Goal: Task Accomplishment & Management: Manage account settings

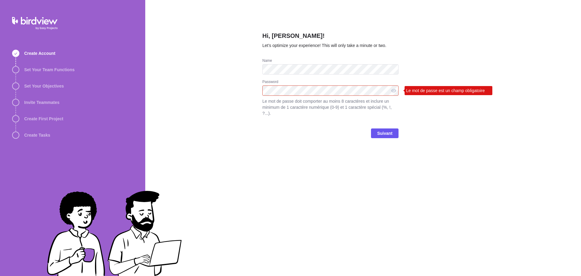
drag, startPoint x: 363, startPoint y: 80, endPoint x: 354, endPoint y: 85, distance: 10.4
click at [363, 80] on div "Password" at bounding box center [330, 82] width 136 height 6
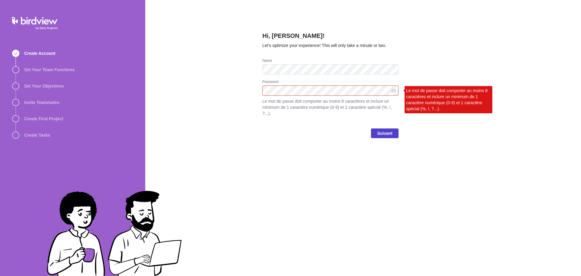
click at [386, 131] on span "Suivant" at bounding box center [385, 133] width 28 height 10
click at [386, 130] on span "Suivant" at bounding box center [384, 133] width 15 height 7
click at [370, 136] on div "Suivant" at bounding box center [330, 135] width 136 height 24
click at [387, 130] on span "Suivant" at bounding box center [384, 133] width 15 height 7
click at [199, 101] on div "Hi, Marianne Ducharme! Let’s optimize your experience! This will only take a mi…" at bounding box center [363, 138] width 436 height 276
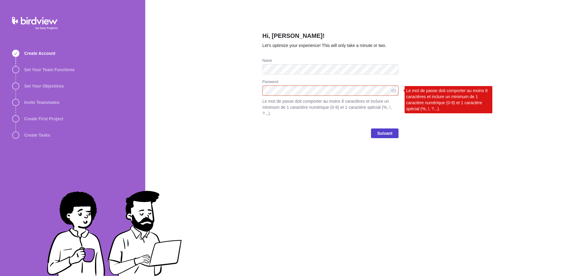
drag, startPoint x: 381, startPoint y: 120, endPoint x: 381, endPoint y: 124, distance: 4.6
click at [381, 123] on div "Suivant" at bounding box center [330, 135] width 136 height 24
click at [380, 130] on span "Suivant" at bounding box center [384, 133] width 15 height 7
drag, startPoint x: 467, startPoint y: 203, endPoint x: 420, endPoint y: 152, distance: 69.6
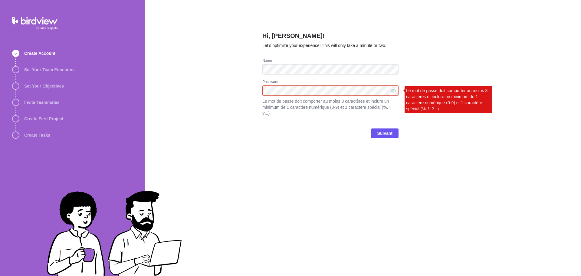
click at [467, 203] on div "Hi, Marianne Ducharme! Let’s optimize your experience! This will only take a mi…" at bounding box center [363, 138] width 436 height 276
click at [293, 86] on div "Password Le mot de passe doit comporter au moins 8 caractères et inclure un min…" at bounding box center [330, 101] width 136 height 44
drag, startPoint x: 310, startPoint y: 83, endPoint x: 245, endPoint y: 88, distance: 64.9
click at [245, 88] on div "Hi, Marianne Ducharme! Let’s optimize your experience! This will only take a mi…" at bounding box center [363, 138] width 436 height 276
drag, startPoint x: 452, startPoint y: 176, endPoint x: 443, endPoint y: 164, distance: 15.0
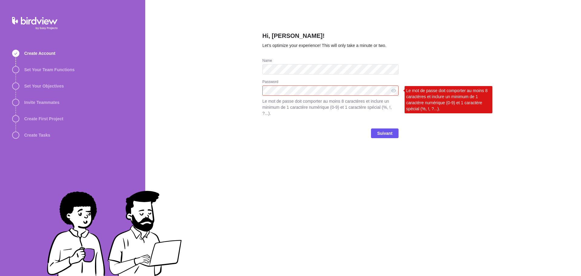
click at [452, 176] on div "Hi, Marianne Ducharme! Let’s optimize your experience! This will only take a mi…" at bounding box center [363, 138] width 436 height 276
click at [392, 131] on span "Suivant" at bounding box center [385, 133] width 28 height 10
click at [392, 130] on span "Suivant" at bounding box center [384, 133] width 15 height 7
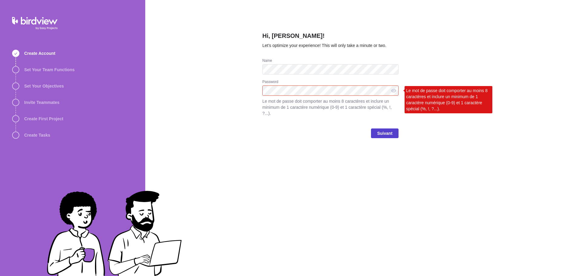
click at [392, 130] on span "Suivant" at bounding box center [384, 133] width 15 height 7
click at [302, 100] on span "Le mot de passe doit comporter au moins 8 caractères et inclure un minimum de 1…" at bounding box center [330, 107] width 136 height 18
click at [229, 92] on div "Hi, Marianne Ducharme! Let’s optimize your experience! This will only take a mi…" at bounding box center [363, 138] width 436 height 276
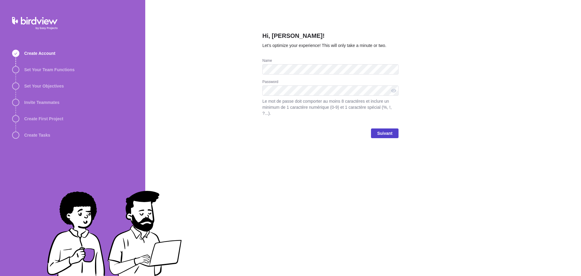
click at [397, 128] on span "Suivant" at bounding box center [385, 133] width 28 height 10
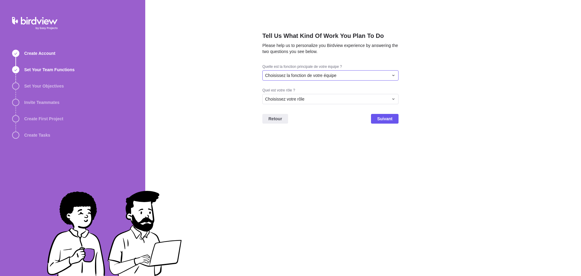
click at [382, 76] on div "Choisissez la fonction de votre équipe" at bounding box center [326, 75] width 123 height 6
click at [328, 105] on div "Gestion de projet" at bounding box center [331, 108] width 136 height 11
click at [338, 96] on div "Choisissez votre rôle" at bounding box center [330, 99] width 136 height 10
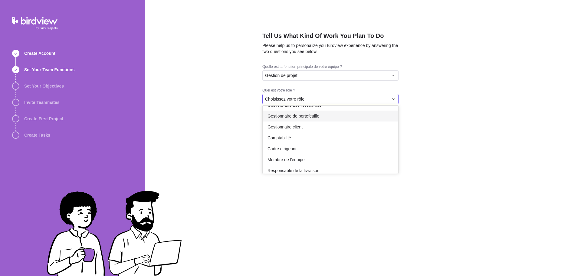
scroll to position [35, 0]
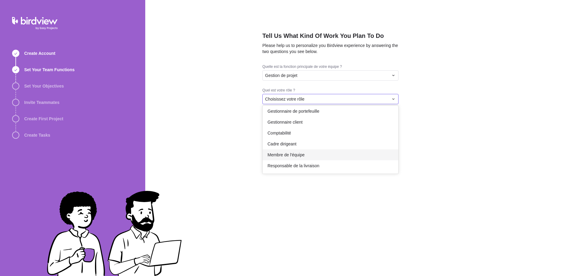
click at [335, 153] on div "Membre de l'équipe" at bounding box center [331, 154] width 136 height 11
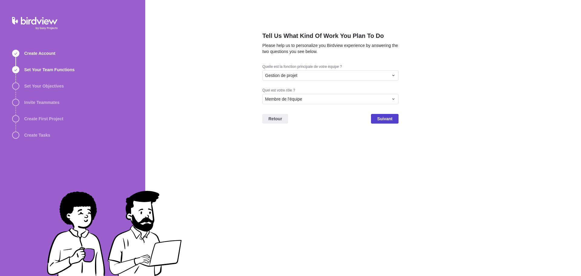
click at [386, 119] on span "Suivant" at bounding box center [384, 118] width 15 height 7
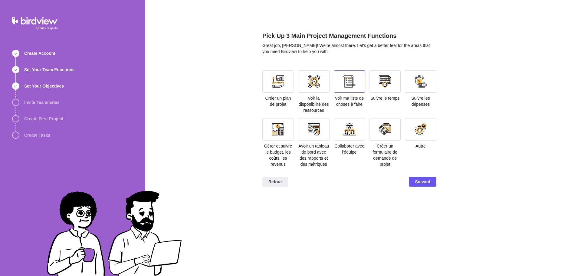
click at [354, 75] on div at bounding box center [349, 81] width 31 height 22
click at [345, 123] on div at bounding box center [350, 129] width 12 height 12
click at [282, 73] on div at bounding box center [277, 81] width 31 height 22
click at [425, 124] on div at bounding box center [421, 129] width 12 height 12
click at [427, 139] on div at bounding box center [420, 129] width 31 height 22
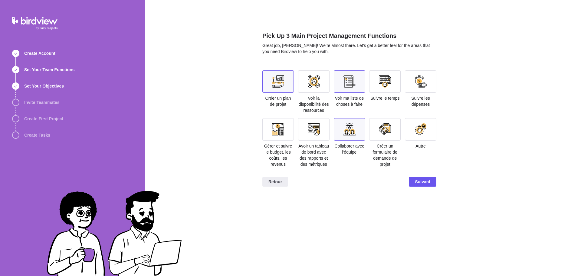
click at [416, 125] on div at bounding box center [421, 129] width 12 height 12
click at [415, 142] on div "Autre" at bounding box center [420, 133] width 31 height 31
click at [416, 144] on div "Autre" at bounding box center [420, 133] width 31 height 31
click at [416, 142] on div "Autre" at bounding box center [420, 133] width 31 height 31
click at [279, 89] on div at bounding box center [277, 81] width 31 height 22
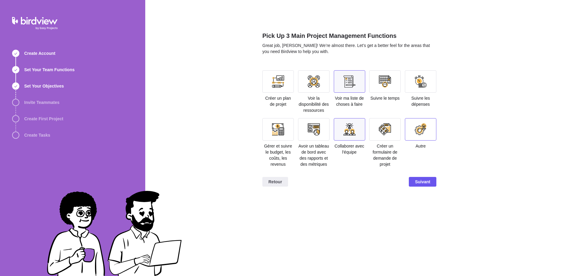
click at [425, 129] on div at bounding box center [421, 129] width 12 height 12
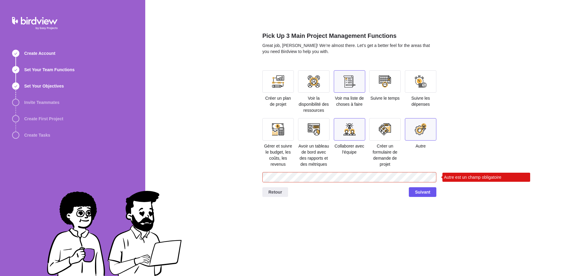
click at [290, 75] on div at bounding box center [277, 81] width 31 height 22
click at [284, 77] on div at bounding box center [277, 81] width 31 height 22
click at [273, 87] on div at bounding box center [278, 81] width 12 height 12
click at [411, 196] on span "Suivant" at bounding box center [423, 192] width 28 height 10
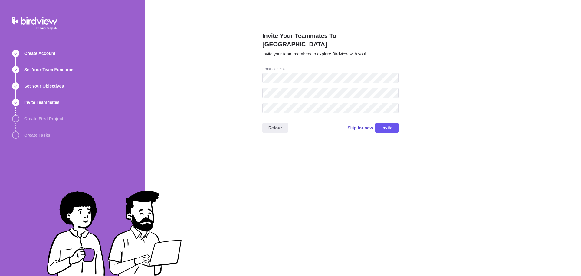
click at [364, 125] on span "Skip for now" at bounding box center [359, 128] width 25 height 6
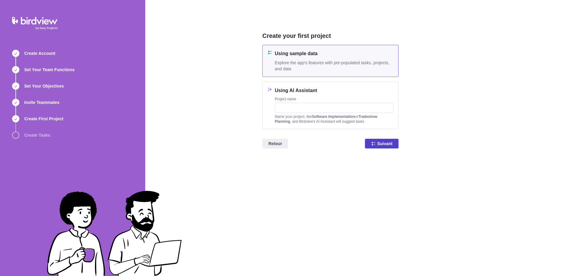
click at [386, 145] on span "Suivant" at bounding box center [384, 143] width 15 height 7
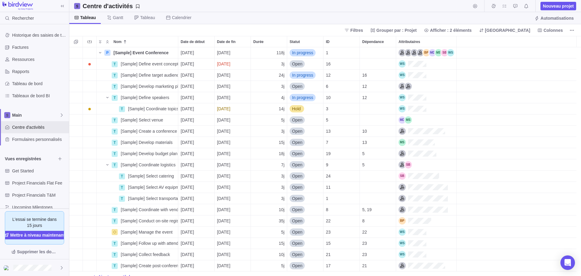
scroll to position [224, 507]
click at [18, 60] on span "Ressources" at bounding box center [39, 59] width 54 height 6
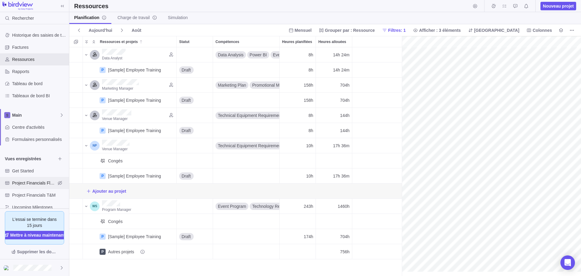
click at [26, 187] on div "Project Financials Flat Fee" at bounding box center [34, 183] width 69 height 12
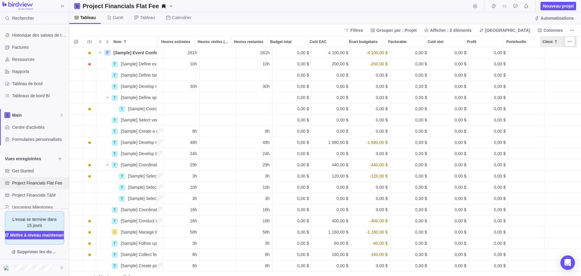
click at [550, 42] on span "Client" at bounding box center [548, 42] width 10 height 6
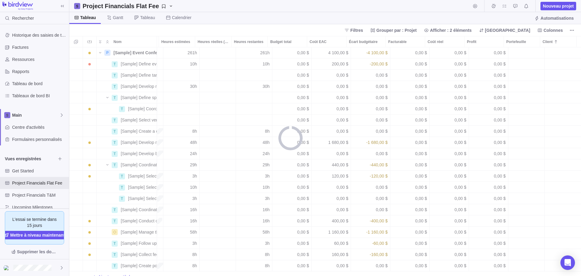
click at [552, 54] on div "Nom Date de début Date de fin Avancement Statut Priorité Attributaires Heures e…" at bounding box center [325, 156] width 512 height 240
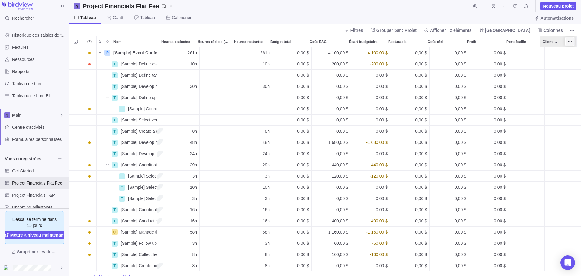
click at [570, 41] on icon "Plus d’actions" at bounding box center [569, 41] width 5 height 5
click at [61, 116] on icon at bounding box center [61, 115] width 5 height 5
click at [41, 97] on span "Tableaux de bord BI" at bounding box center [39, 96] width 54 height 6
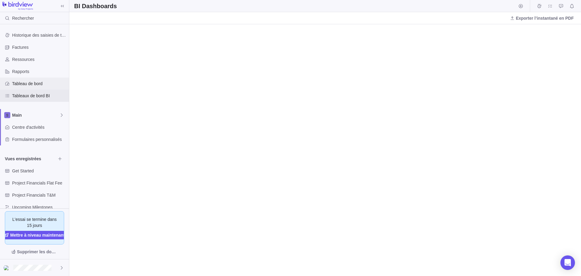
click at [19, 83] on span "Tableau de bord" at bounding box center [39, 84] width 54 height 6
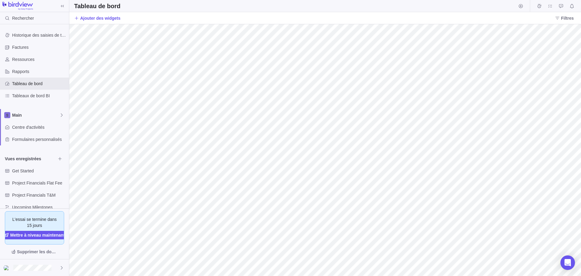
click at [551, 7] on icon "Mes affectations" at bounding box center [550, 6] width 5 height 5
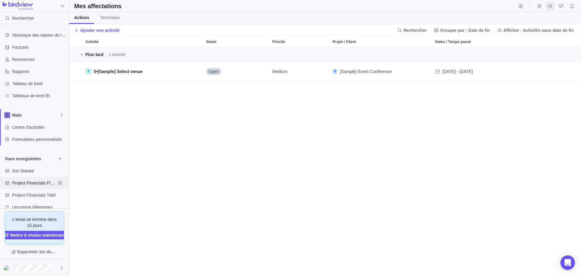
click at [38, 185] on span "Project Financials Flat Fee" at bounding box center [34, 183] width 44 height 6
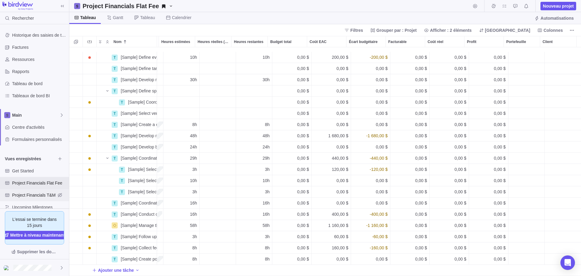
click at [29, 193] on span "Project Financials T&M" at bounding box center [34, 195] width 44 height 6
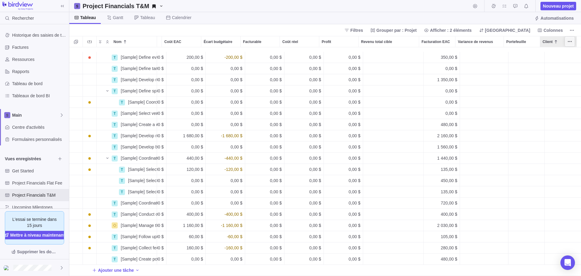
click at [567, 42] on span "Plus d’actions" at bounding box center [570, 41] width 8 height 8
click at [542, 40] on div at bounding box center [540, 41] width 5 height 11
click at [546, 41] on span "Client" at bounding box center [548, 42] width 10 height 6
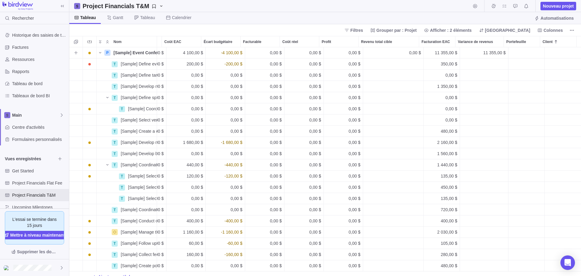
click at [549, 54] on div "Client" at bounding box center [563, 52] width 36 height 11
type input "Test"
click at [537, 81] on div "Ajouter Test" at bounding box center [542, 77] width 68 height 11
click at [547, 51] on span "Test" at bounding box center [551, 53] width 8 height 6
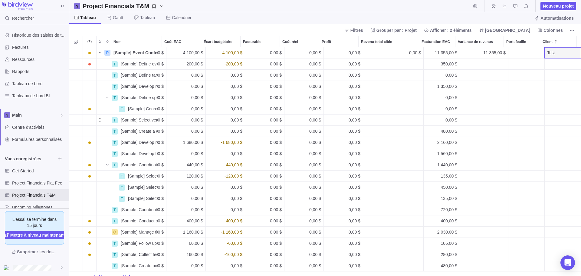
click at [532, 117] on div "Portefeuille" at bounding box center [526, 119] width 36 height 11
click at [550, 50] on div "Test" at bounding box center [563, 52] width 36 height 11
click at [530, 90] on div "Test" at bounding box center [542, 88] width 68 height 11
click at [529, 90] on div "Portefeuille" at bounding box center [526, 86] width 36 height 11
click at [557, 49] on div "Test" at bounding box center [563, 52] width 36 height 11
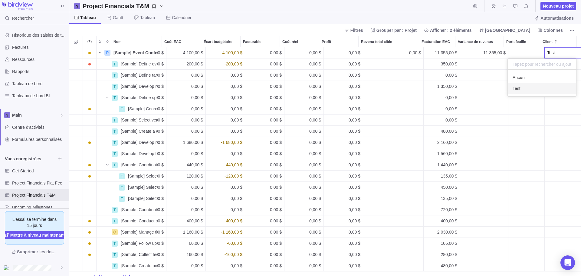
click at [60, 269] on body "Rechercher Historique des saisies de temps Factures Ressources Rapports Tableau…" at bounding box center [290, 138] width 581 height 276
click at [61, 269] on icon at bounding box center [61, 267] width 5 height 5
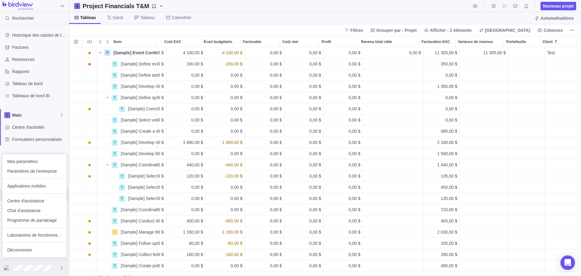
click at [61, 268] on icon at bounding box center [61, 267] width 5 height 5
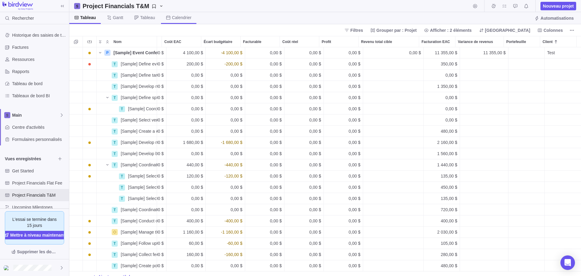
click at [175, 18] on span "Calendrier" at bounding box center [182, 18] width 20 height 6
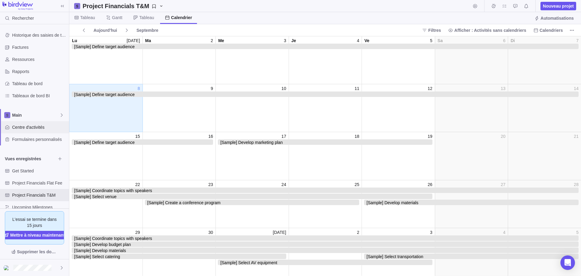
click at [48, 128] on span "Centre d'activités" at bounding box center [39, 127] width 54 height 6
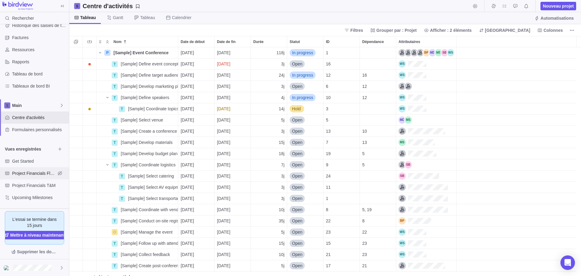
click at [41, 175] on span "Project Financials Flat Fee" at bounding box center [34, 173] width 44 height 6
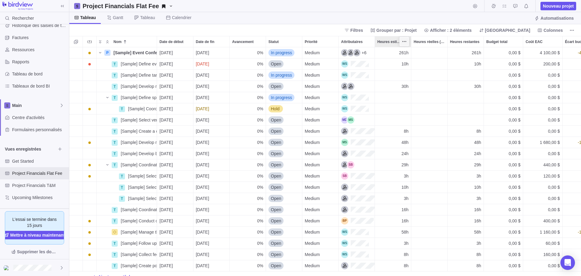
click at [408, 41] on span "Plus d’actions" at bounding box center [404, 41] width 8 height 8
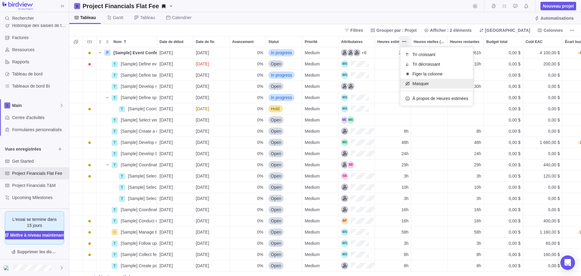
click at [428, 85] on span "Masquer" at bounding box center [421, 84] width 16 height 6
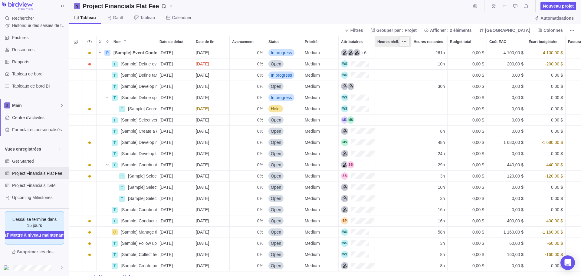
click at [405, 39] on icon "Plus d’actions" at bounding box center [404, 41] width 5 height 5
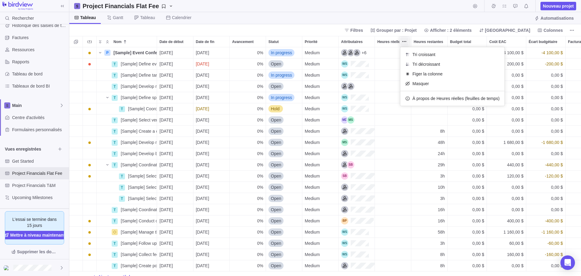
click at [419, 89] on div "Tri croissant Tri décroissant Figer la colonne Masquer À propos de Heures réell…" at bounding box center [452, 76] width 104 height 58
click at [419, 88] on div "Tri croissant Tri décroissant Figer la colonne Masquer À propos de Heures réell…" at bounding box center [452, 76] width 104 height 58
click at [420, 85] on span "Masquer" at bounding box center [421, 84] width 16 height 6
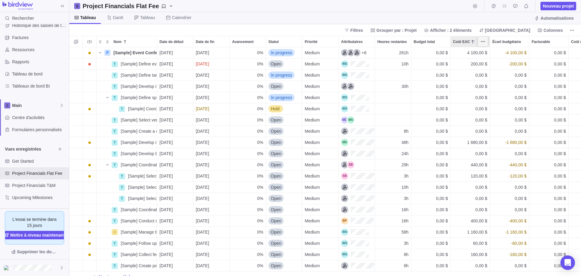
click at [485, 41] on icon "Plus d’actions" at bounding box center [483, 41] width 5 height 5
click at [494, 87] on div "Masquer" at bounding box center [509, 84] width 60 height 10
click at [490, 43] on div at bounding box center [490, 41] width 2 height 11
click at [486, 42] on span "Plus d’actions" at bounding box center [483, 41] width 8 height 8
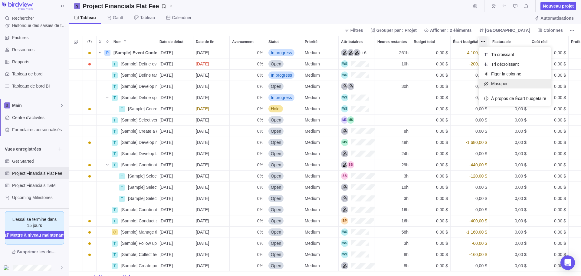
click at [494, 81] on span "Masquer" at bounding box center [499, 84] width 16 height 6
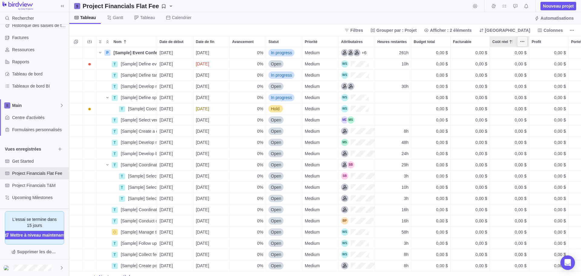
click at [521, 43] on icon "Plus d’actions" at bounding box center [522, 41] width 5 height 5
click at [523, 82] on div "Masquer" at bounding box center [547, 84] width 58 height 10
click at [524, 44] on span "Plus d’actions" at bounding box center [522, 41] width 8 height 8
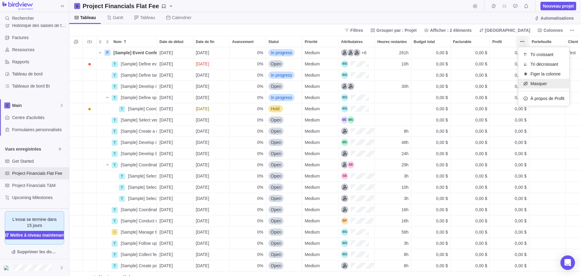
click at [537, 84] on span "Masquer" at bounding box center [539, 84] width 16 height 6
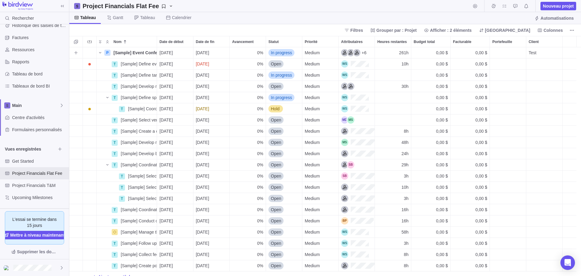
click at [539, 55] on div "Test" at bounding box center [544, 52] width 36 height 11
click at [540, 51] on div "Test" at bounding box center [544, 53] width 31 height 6
click at [55, 149] on span "Vues enregistrées" at bounding box center [30, 149] width 51 height 6
click at [58, 149] on span "Parcourir les vues" at bounding box center [60, 149] width 8 height 8
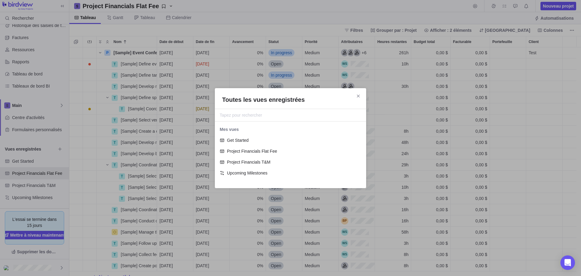
scroll to position [55, 147]
click at [363, 95] on div "Toutes les vues enregistrées" at bounding box center [290, 99] width 151 height 8
click at [360, 96] on span "Fermer" at bounding box center [358, 96] width 8 height 8
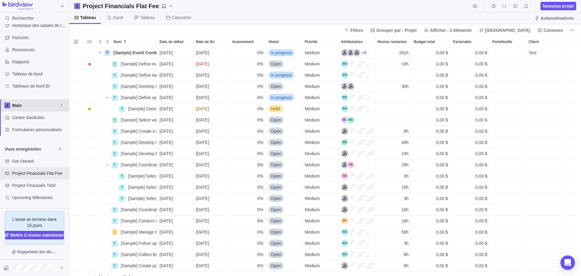
click at [58, 108] on span "Main" at bounding box center [35, 105] width 47 height 6
click at [40, 130] on span "Nouvel espace" at bounding box center [32, 131] width 30 height 6
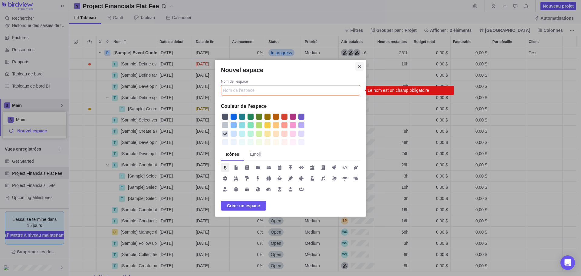
click at [359, 67] on icon "Fermer" at bounding box center [359, 66] width 3 height 3
